Goal: Information Seeking & Learning: Learn about a topic

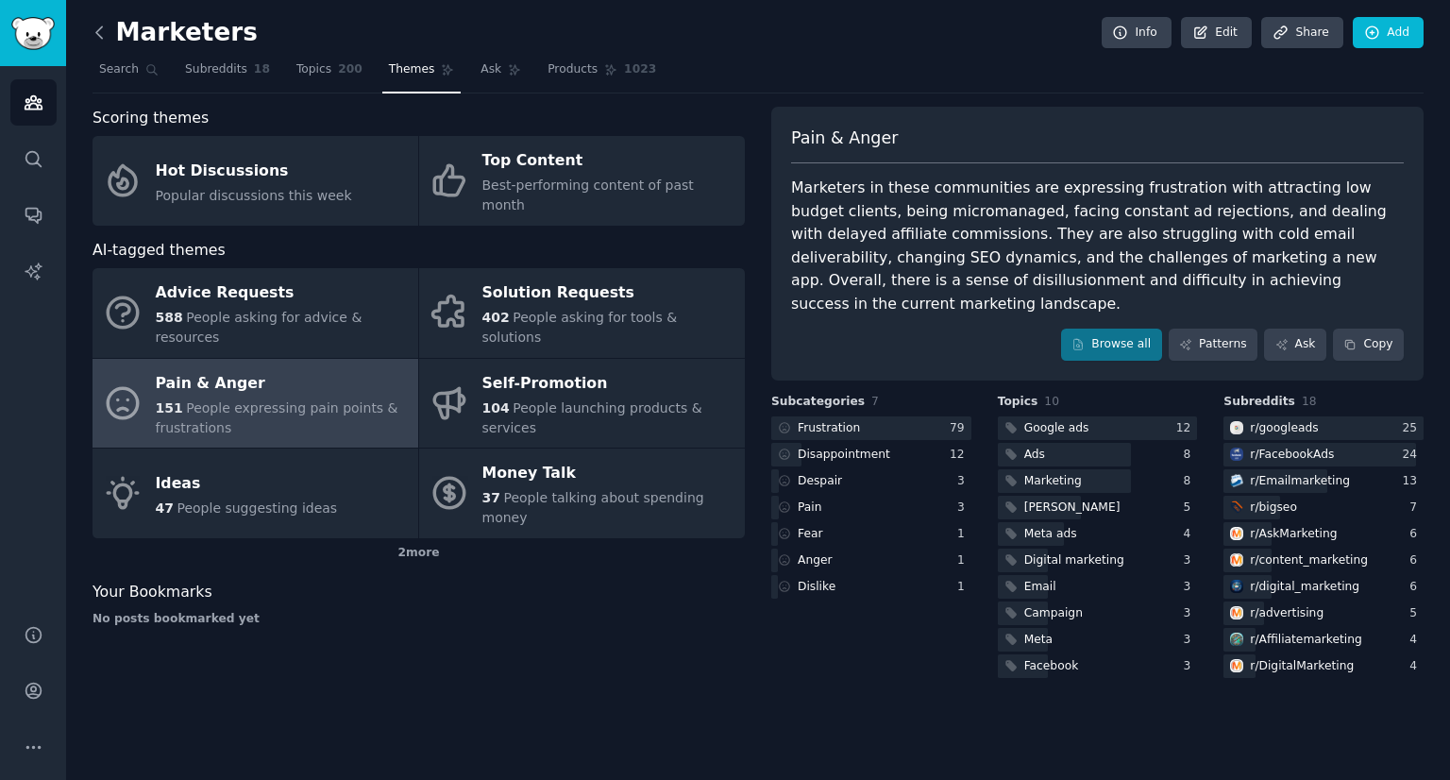
click at [105, 33] on icon at bounding box center [100, 33] width 20 height 20
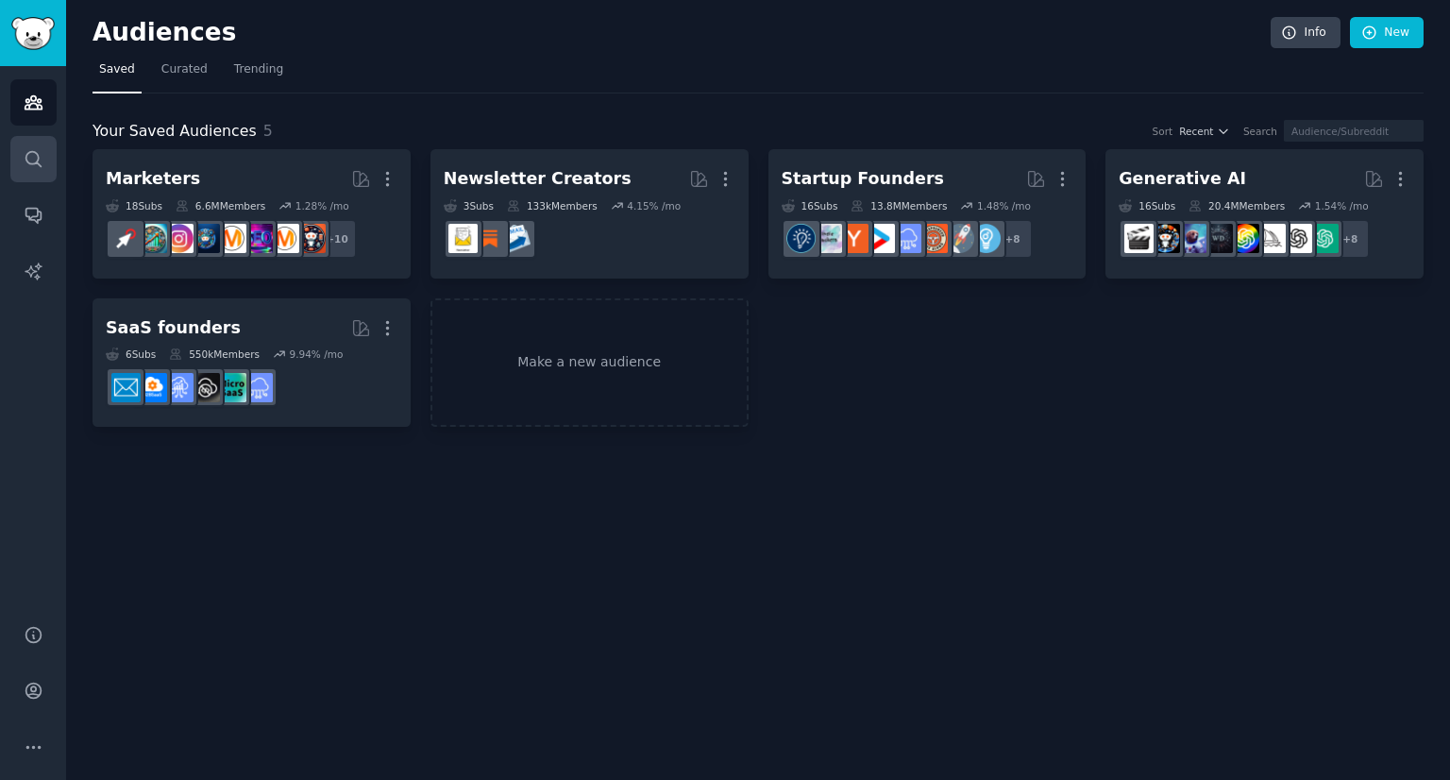
click at [42, 155] on link "Search" at bounding box center [33, 159] width 46 height 46
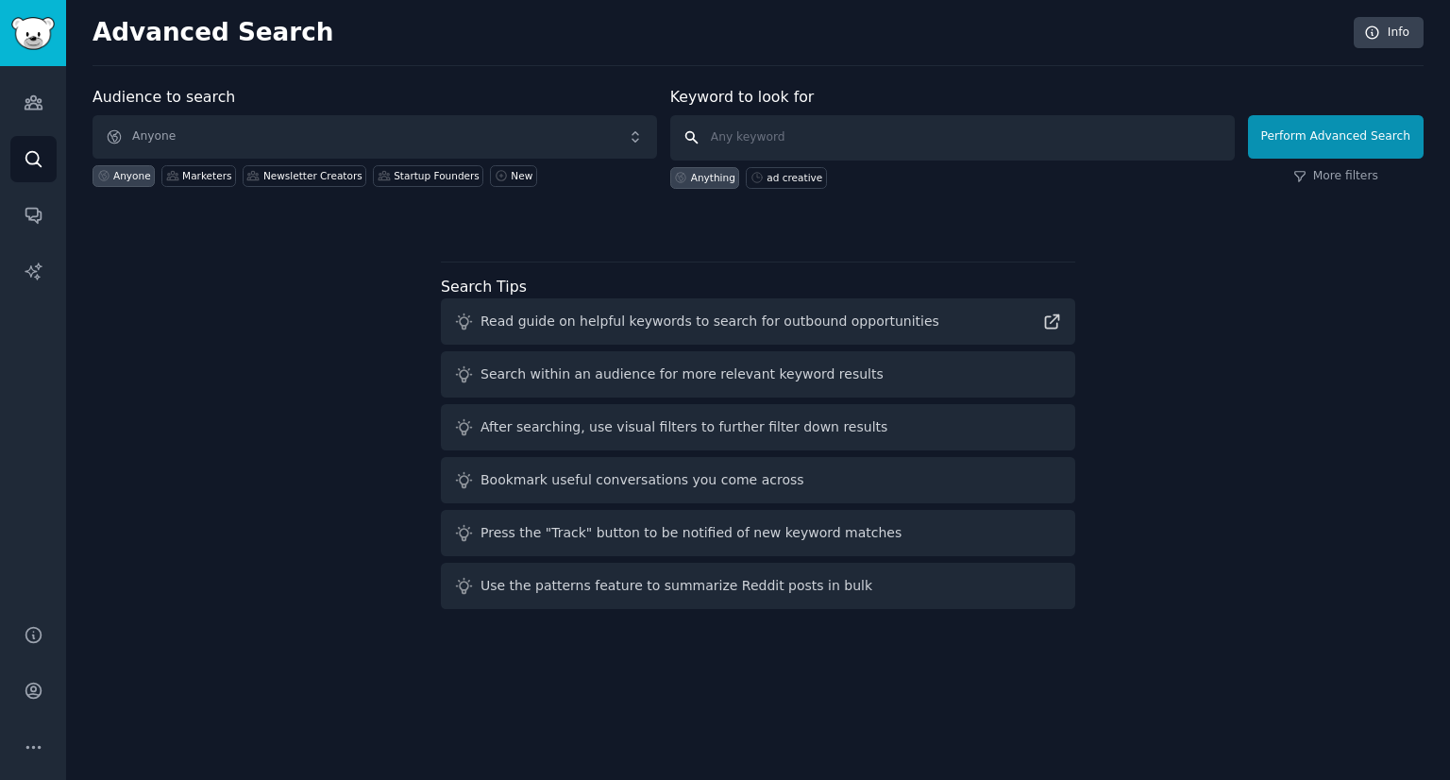
click at [766, 146] on input "text" at bounding box center [952, 137] width 565 height 45
type input "creative strategist"
click button "Perform Advanced Search" at bounding box center [1336, 136] width 176 height 43
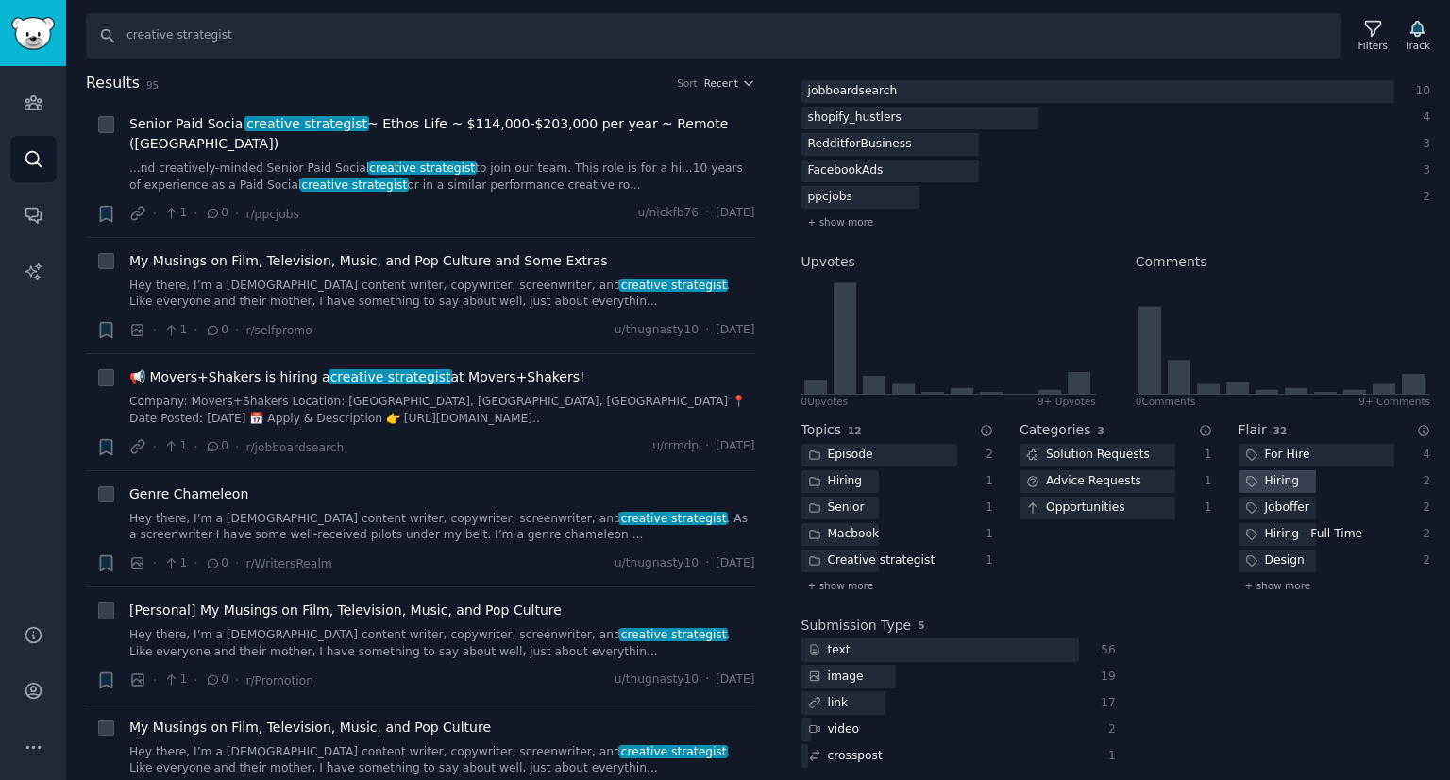
scroll to position [300, 0]
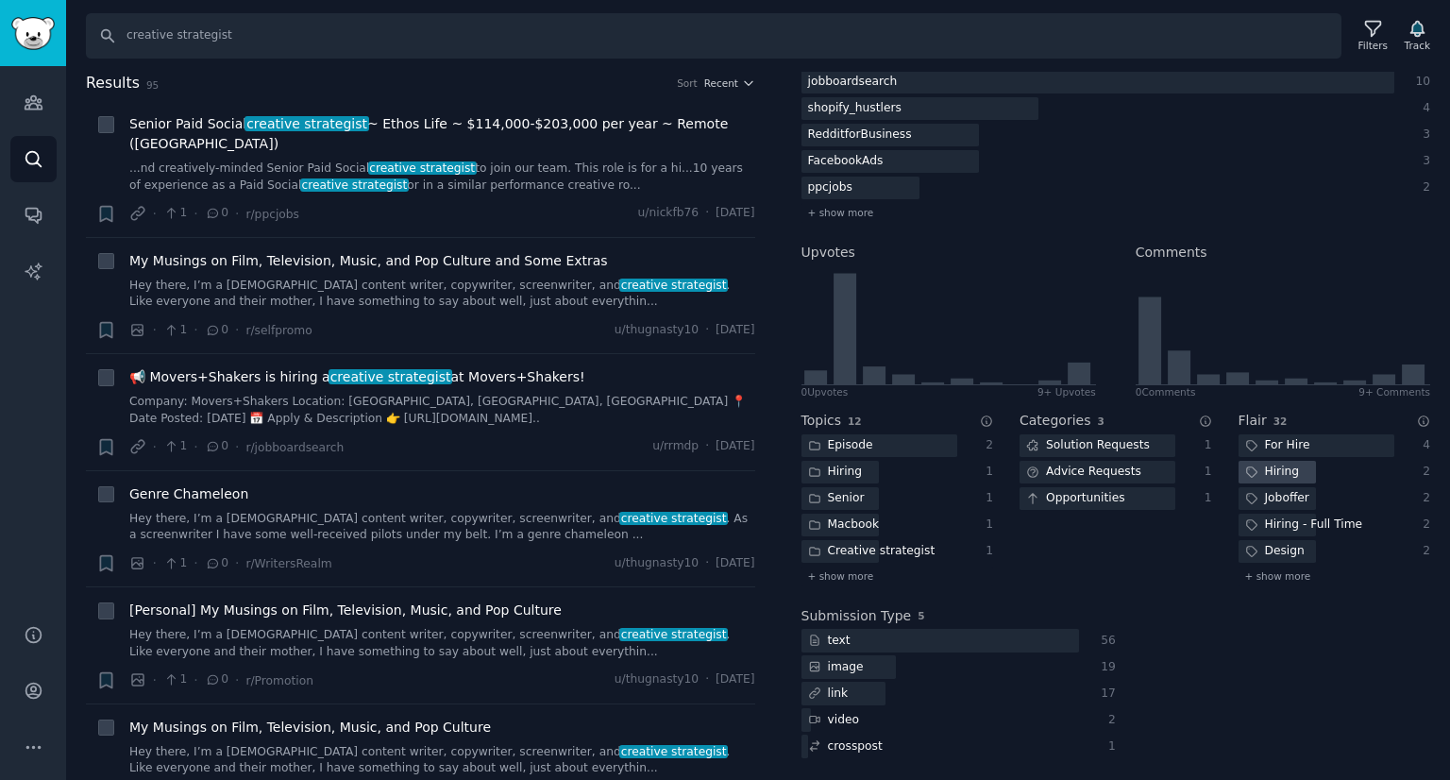
click at [1288, 475] on div "Hiring" at bounding box center [1273, 473] width 68 height 24
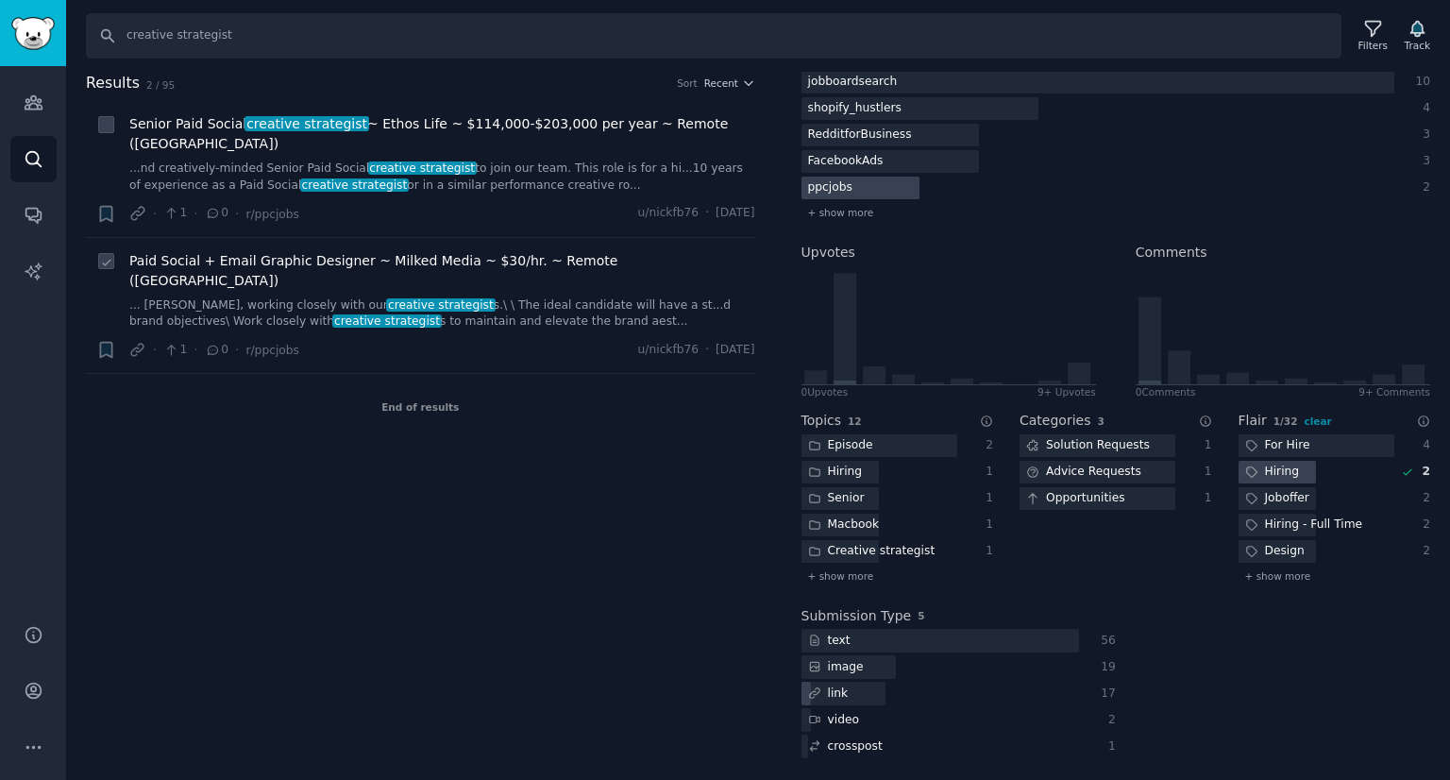
click at [540, 297] on link "... [PERSON_NAME], working closely with our creative strategist s.\ \ The ideal…" at bounding box center [442, 313] width 626 height 33
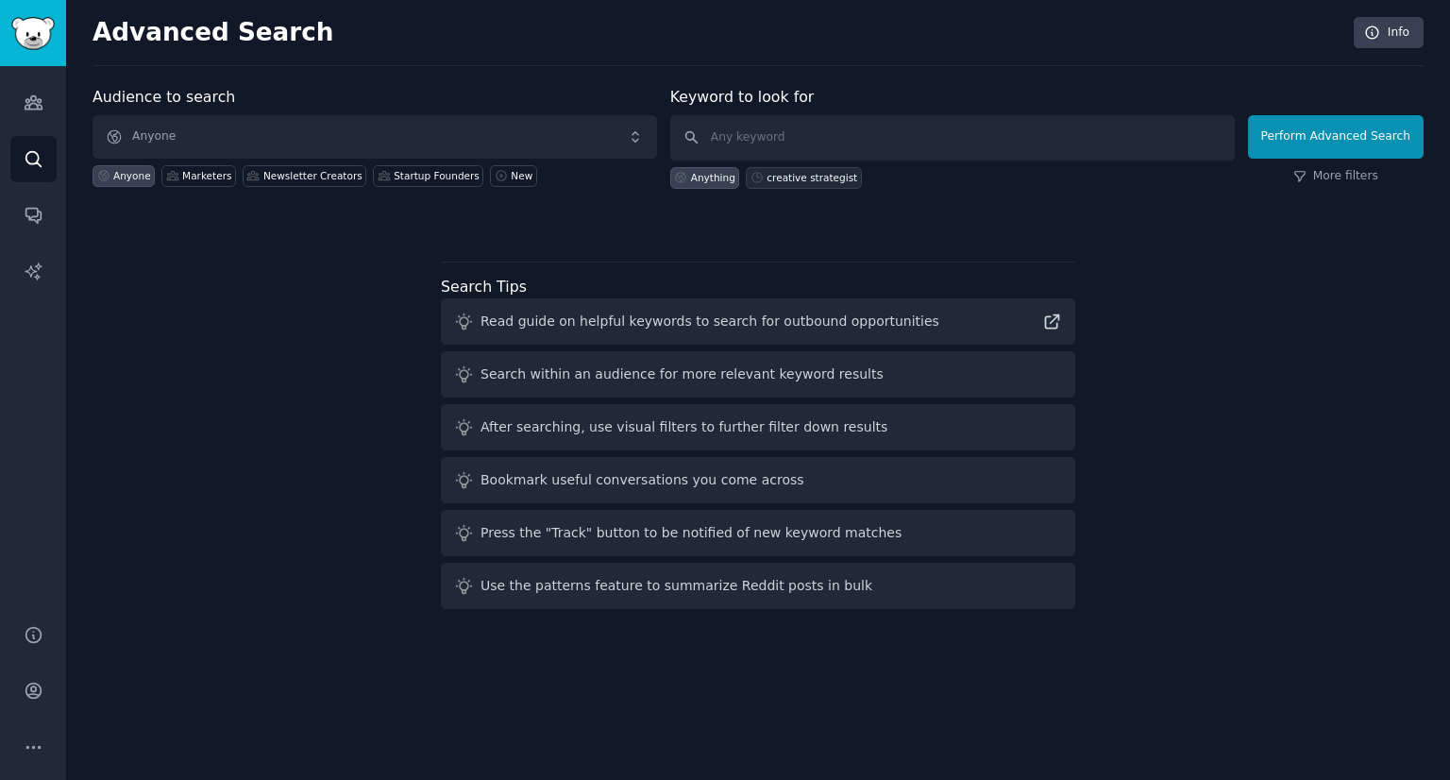
click at [808, 179] on div "creative strategist" at bounding box center [812, 177] width 91 height 13
type input "creative strategist"
click at [1313, 154] on button "Perform Advanced Search" at bounding box center [1336, 136] width 176 height 43
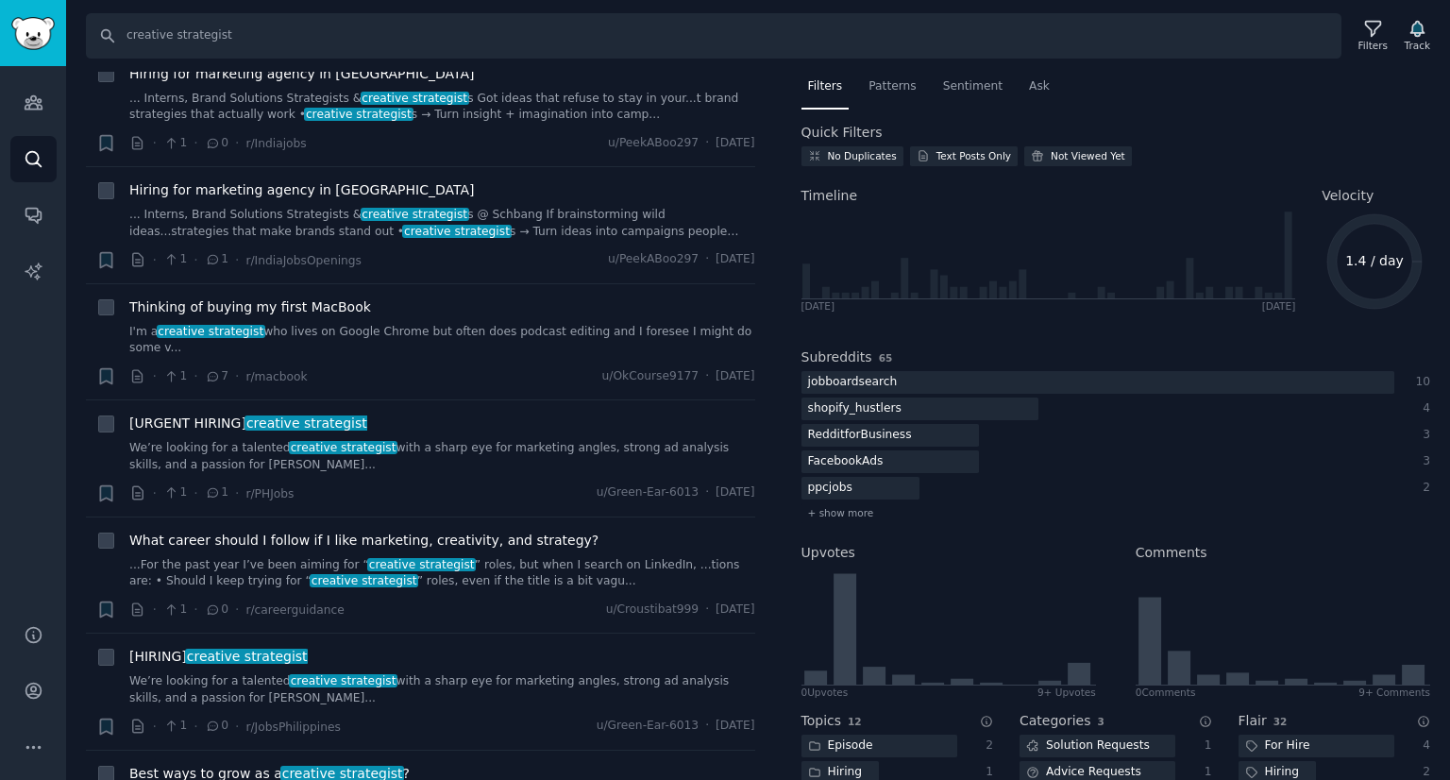
scroll to position [1365, 0]
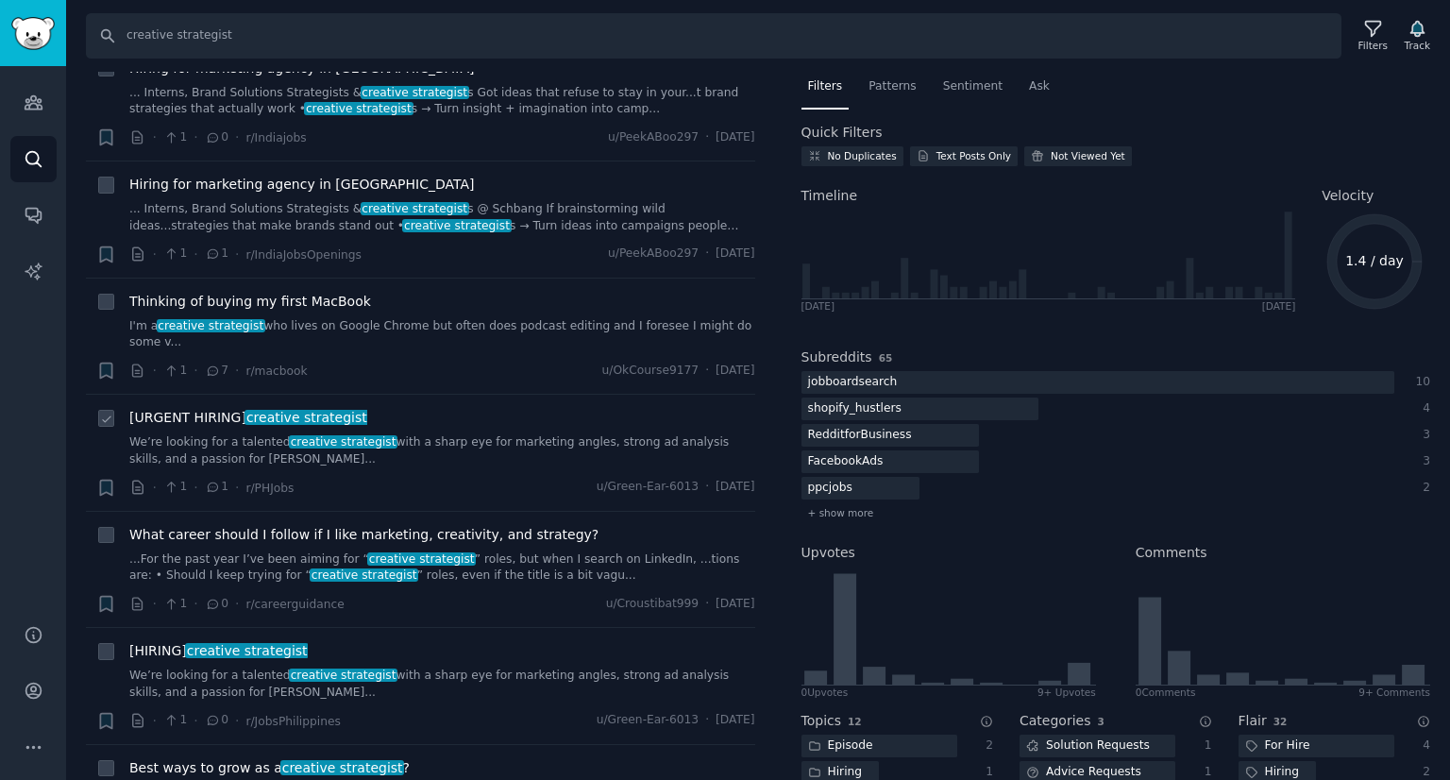
click at [257, 434] on link "We’re looking for a talented creative strategist with a sharp eye for marketing…" at bounding box center [442, 450] width 626 height 33
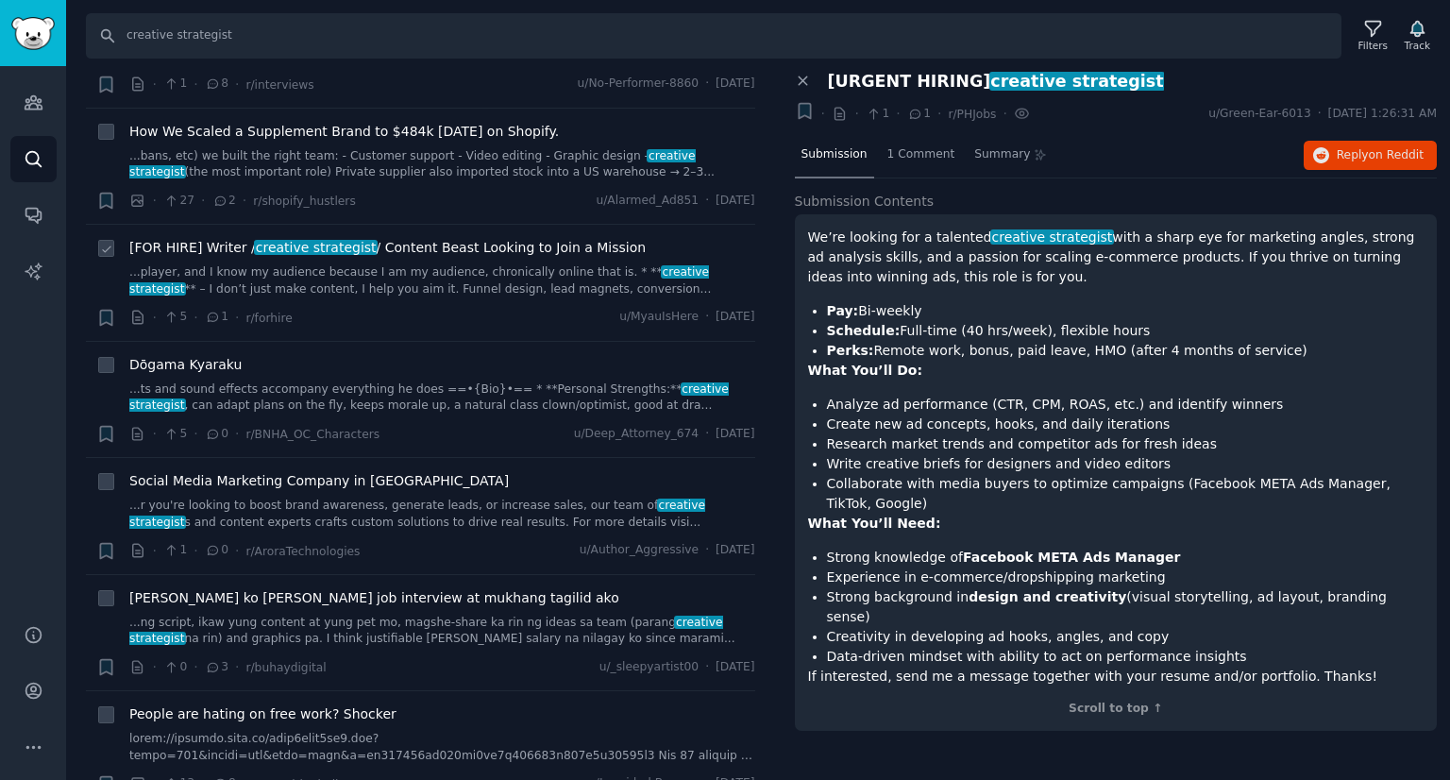
scroll to position [2238, 0]
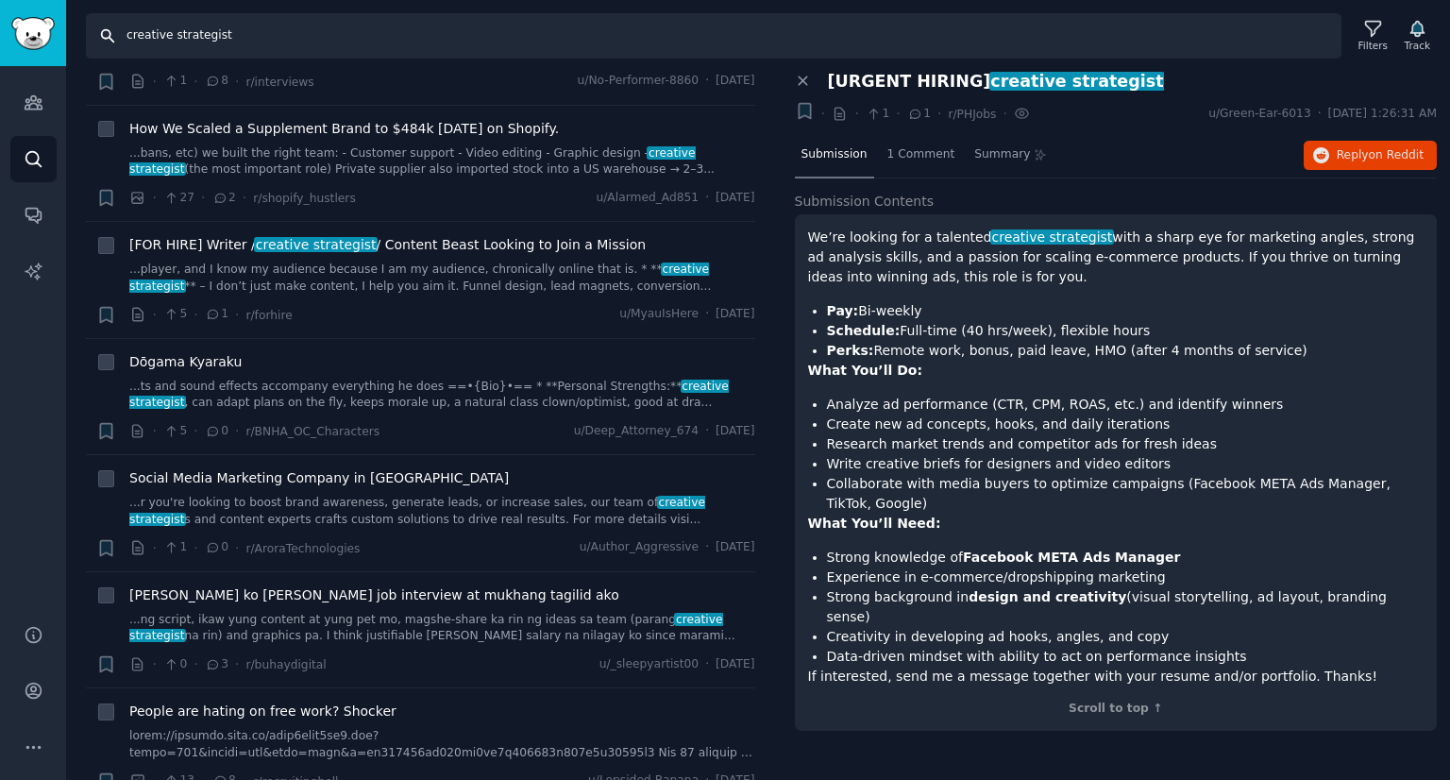
click at [244, 44] on input "creative strategist" at bounding box center [714, 35] width 1256 height 45
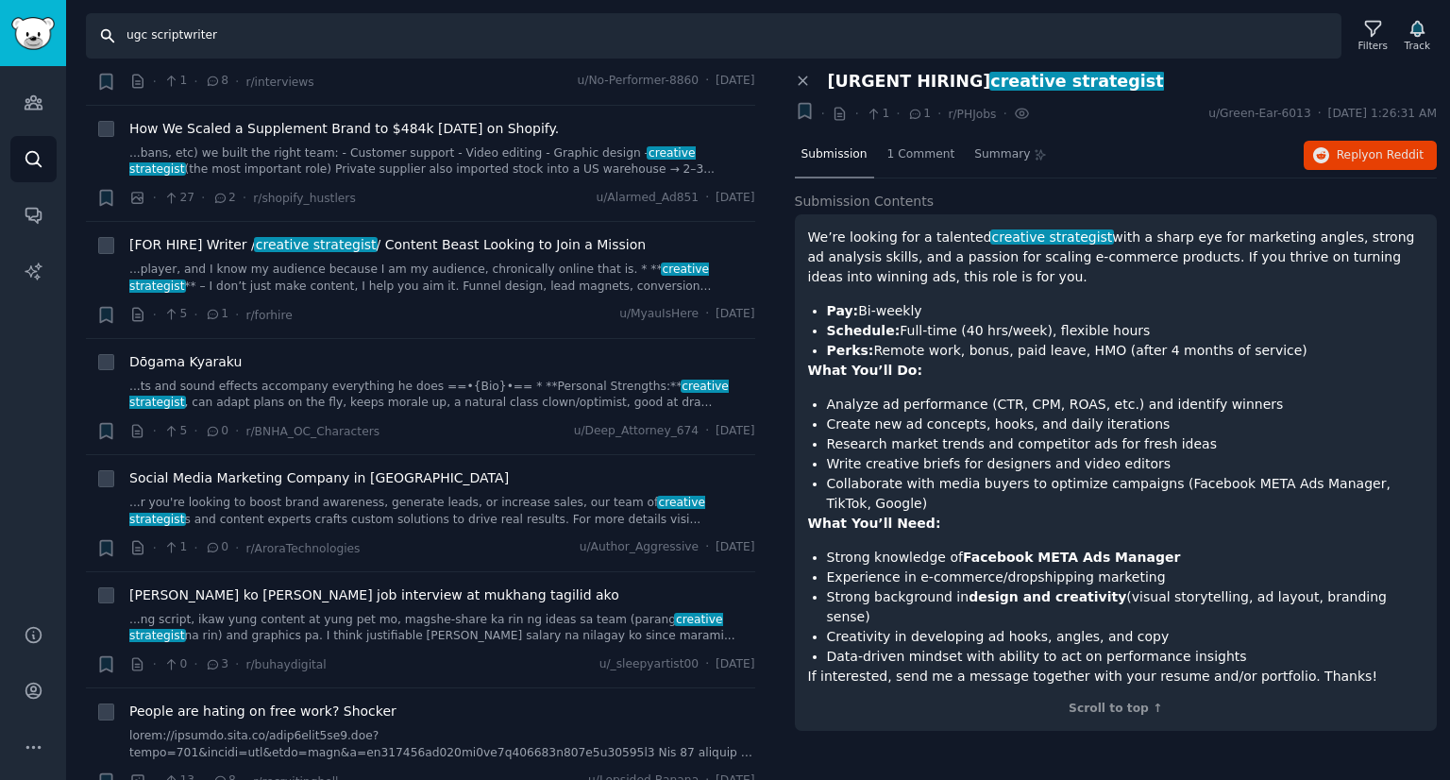
type input "ugc scriptwriter"
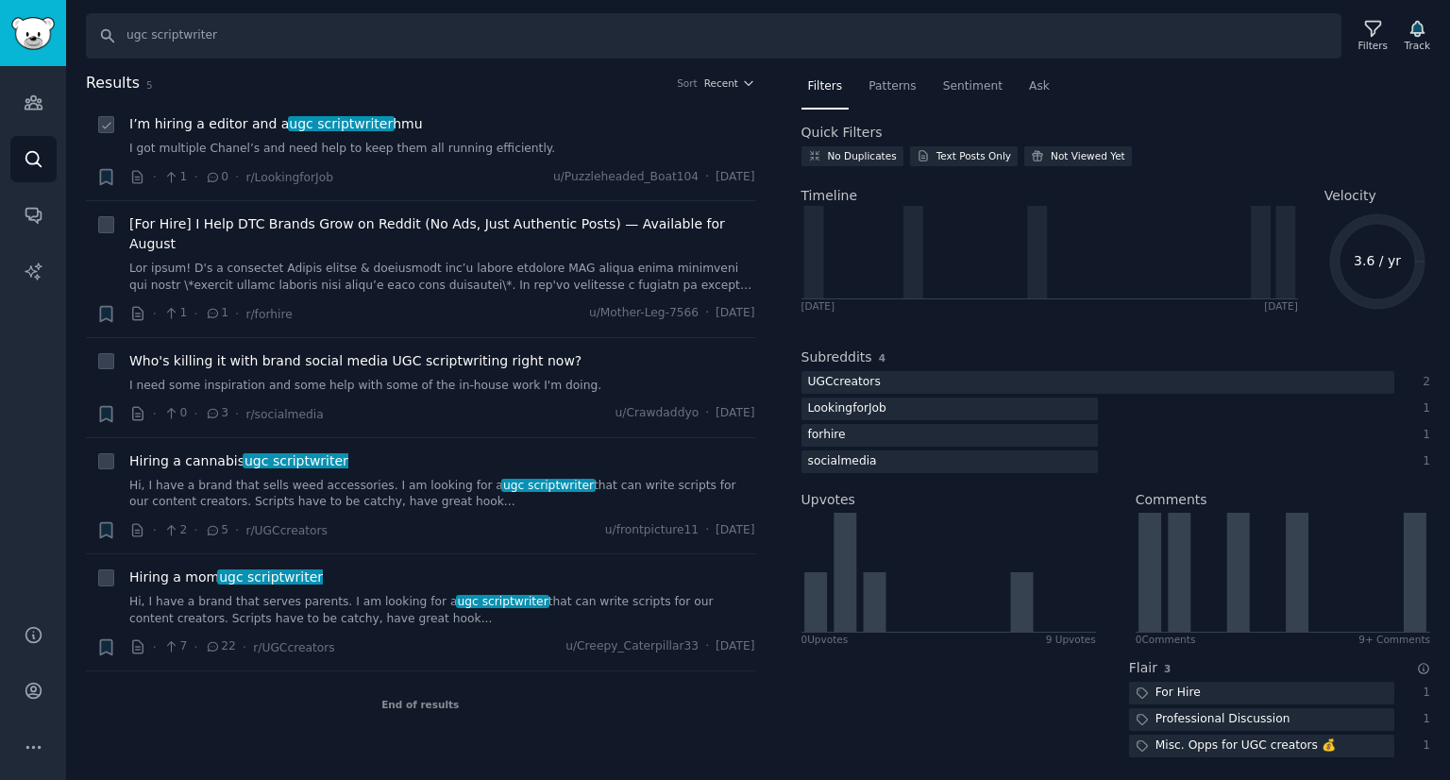
click at [424, 160] on div "I’m hiring a editor and a ugc scriptwriter hmu I got multiple Chanel’s and need…" at bounding box center [442, 150] width 626 height 73
